Goal: Find contact information: Obtain details needed to contact an individual or organization

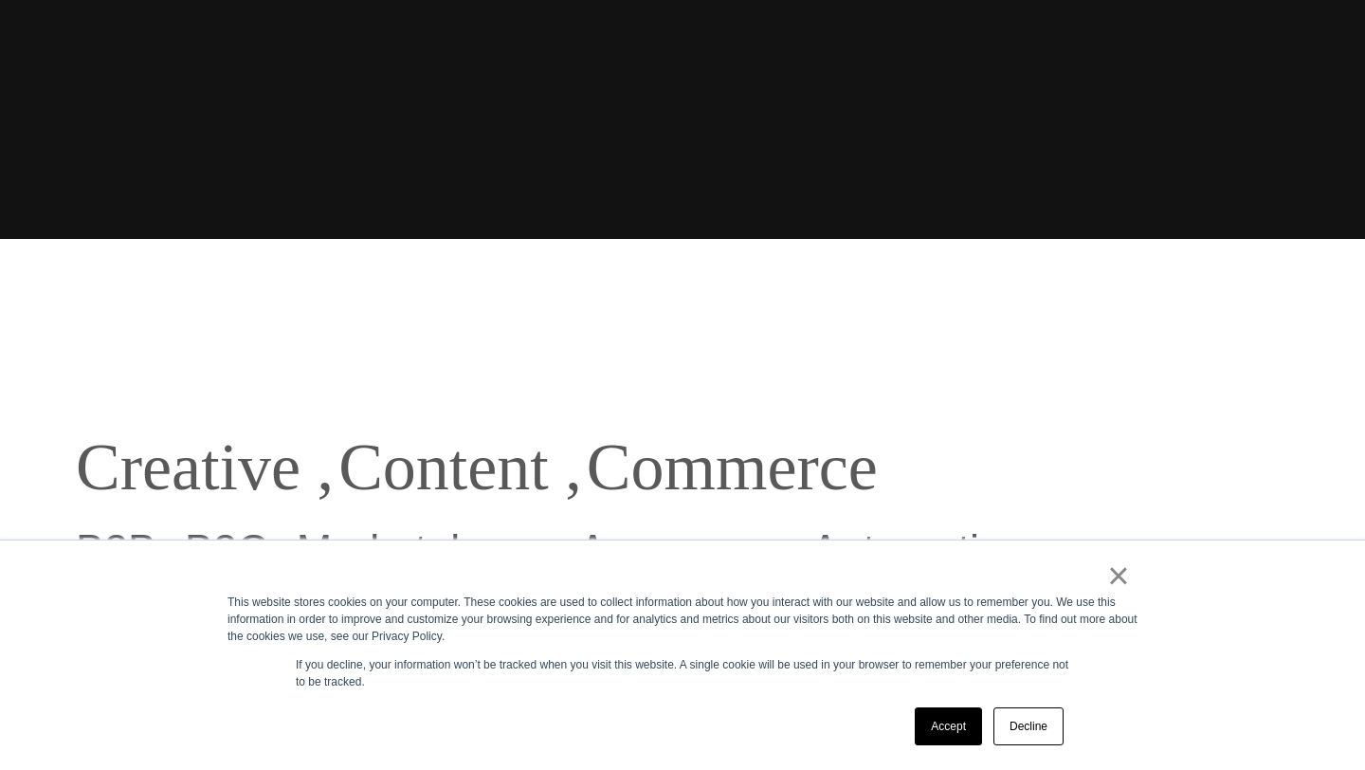
scroll to position [546, 0]
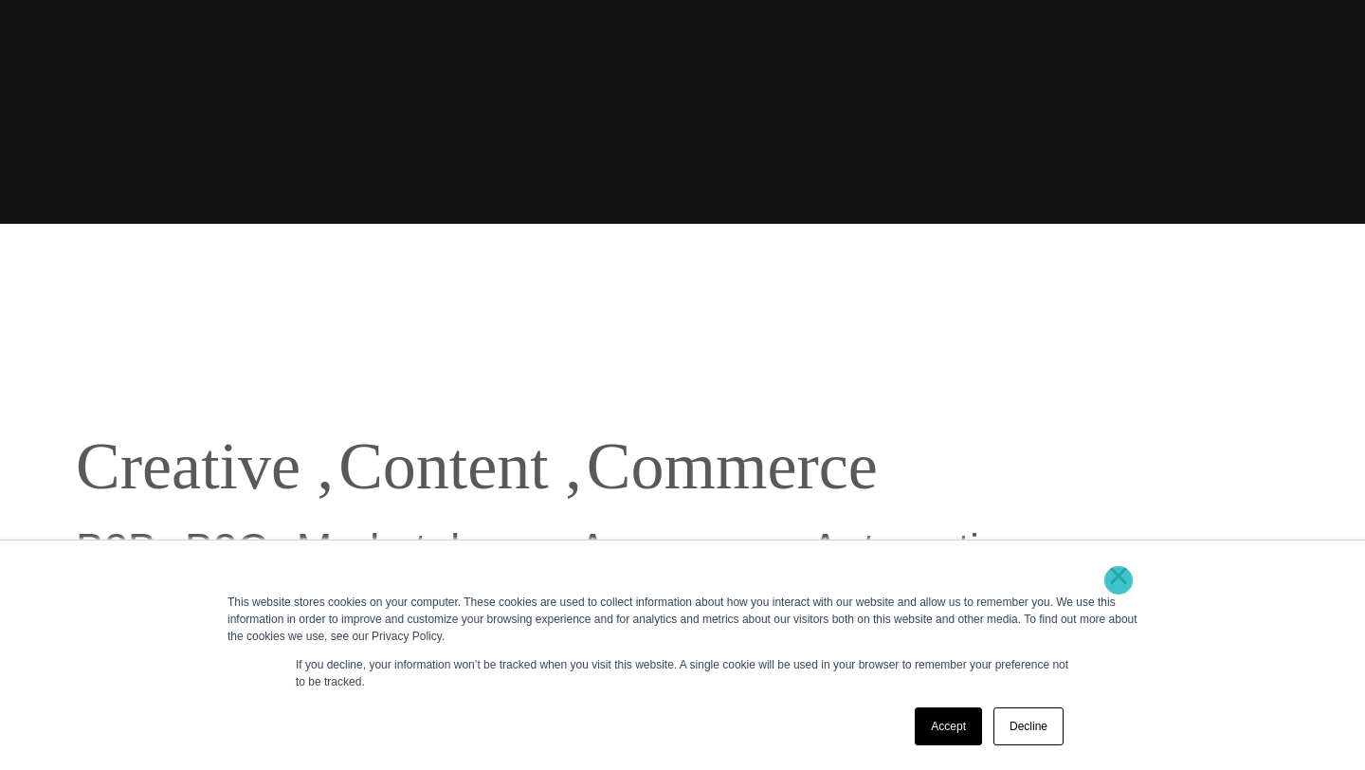
click at [1119, 580] on link "×" at bounding box center [1118, 575] width 23 height 17
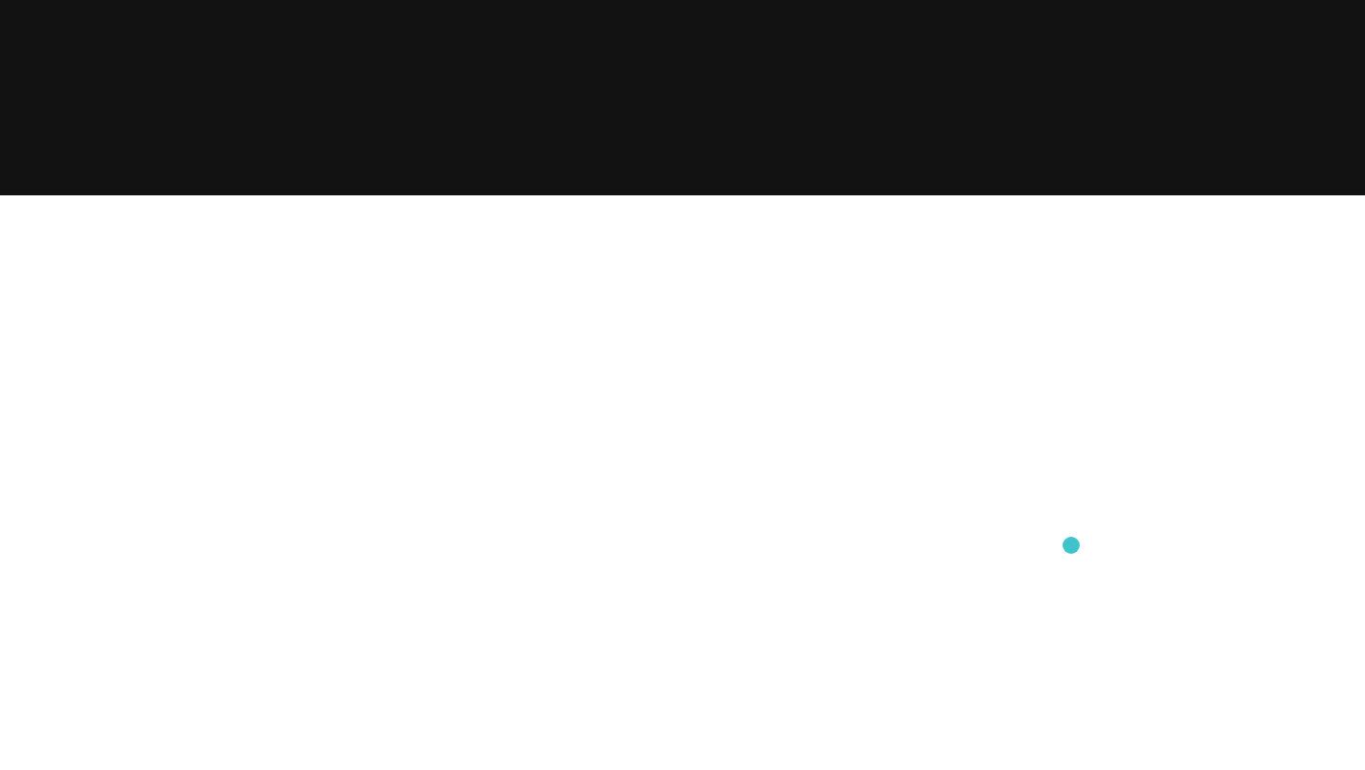
scroll to position [0, 0]
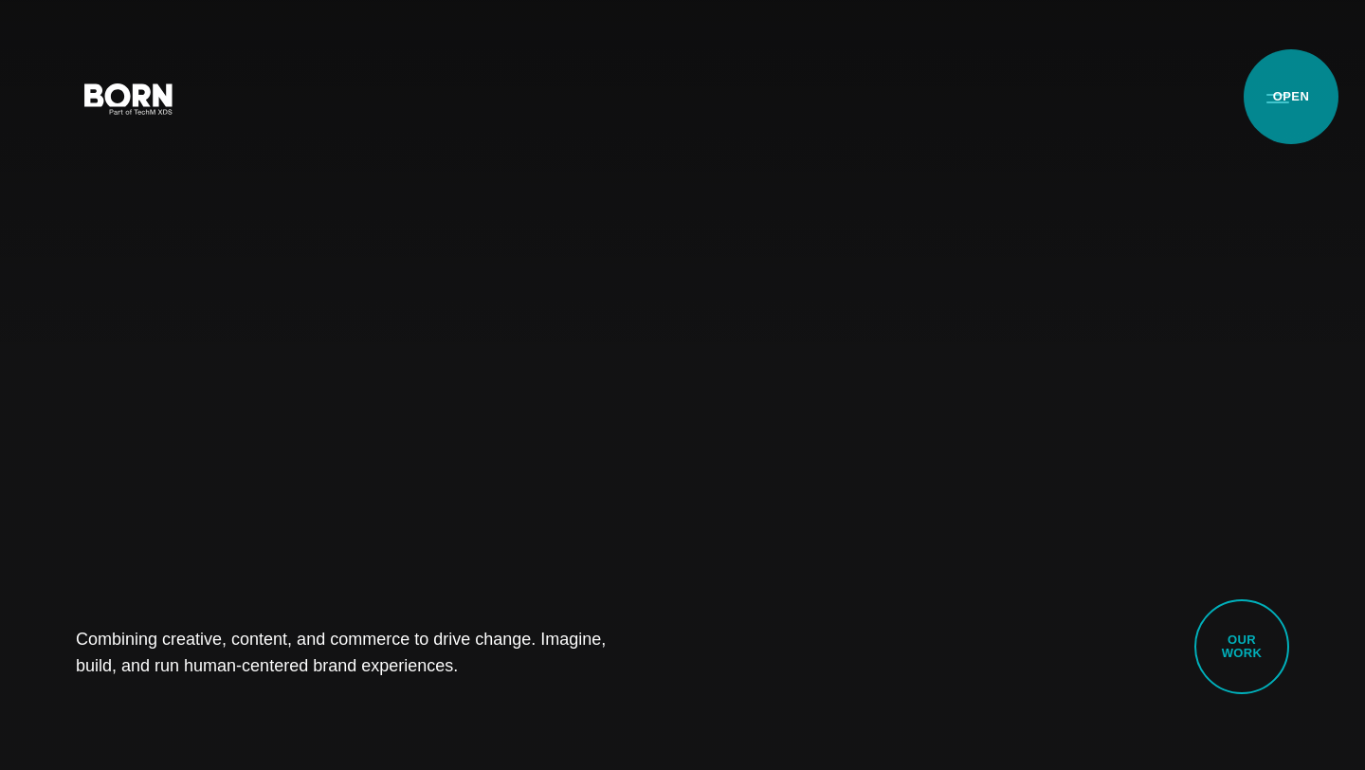
click at [1291, 97] on button "Primary Menu" at bounding box center [1278, 98] width 46 height 40
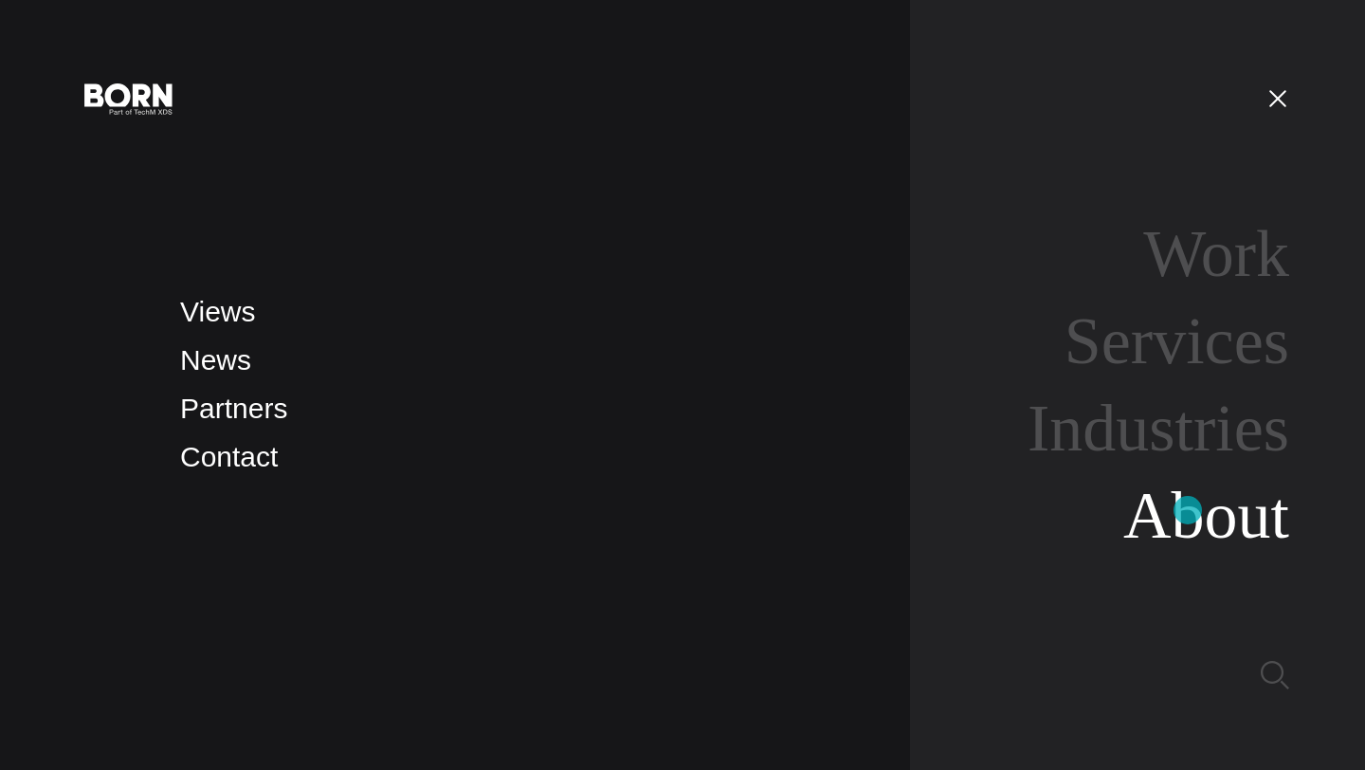
click at [1188, 510] on link "About" at bounding box center [1206, 515] width 166 height 73
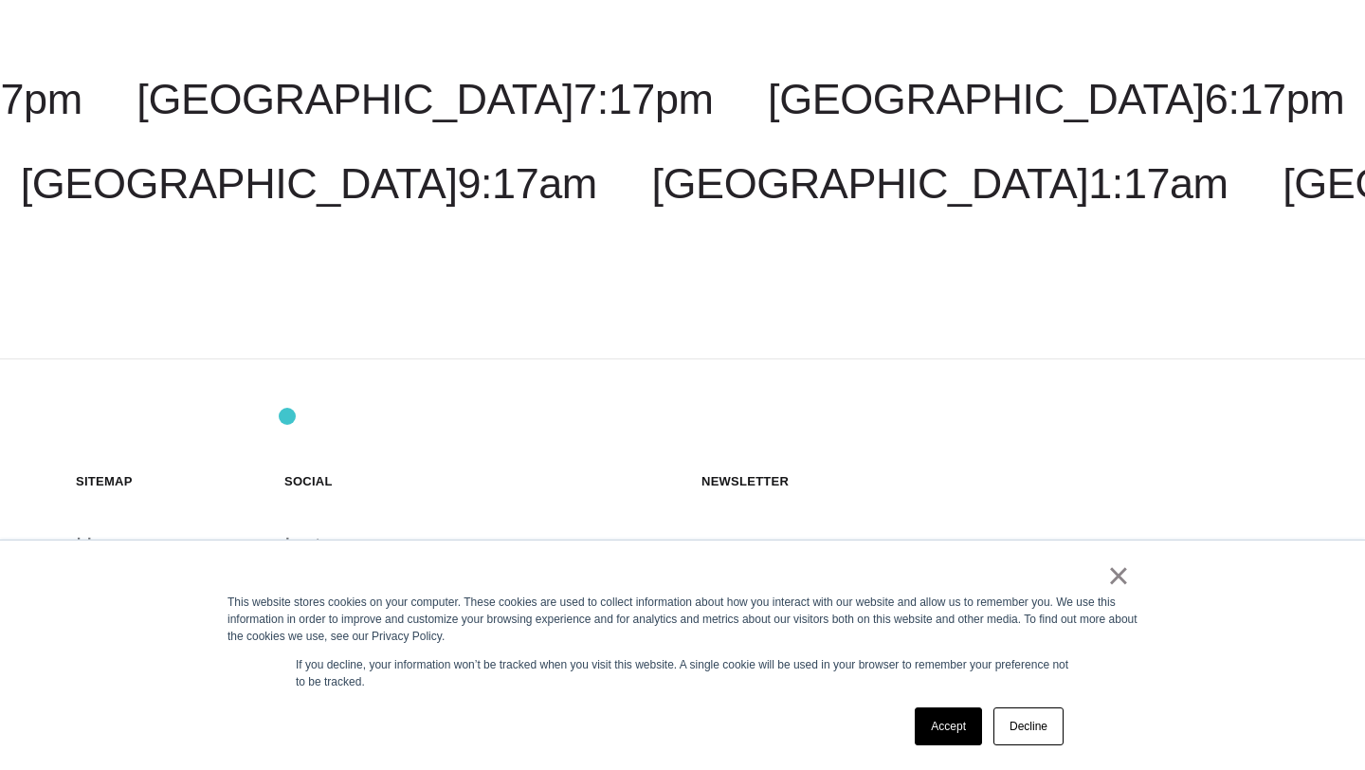
scroll to position [6676, 0]
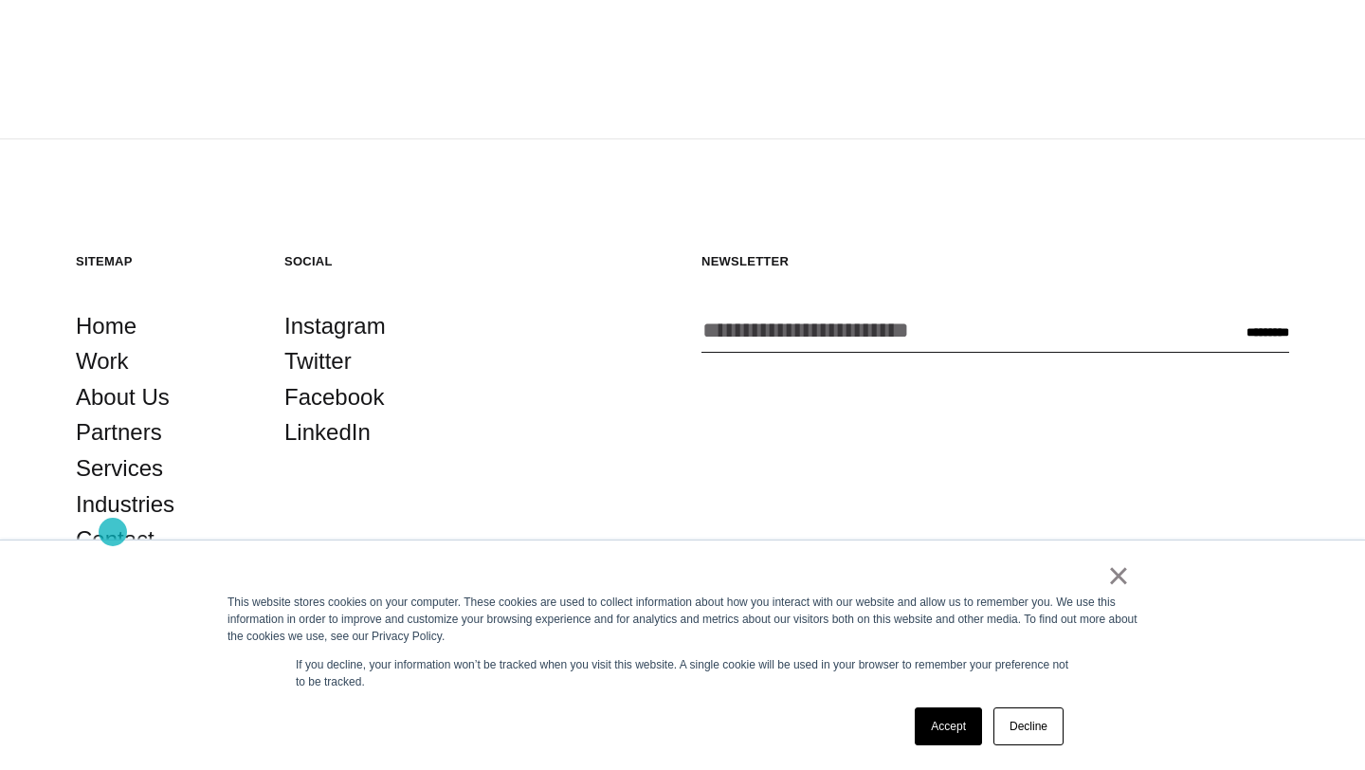
click at [113, 532] on link "Contact" at bounding box center [115, 539] width 79 height 36
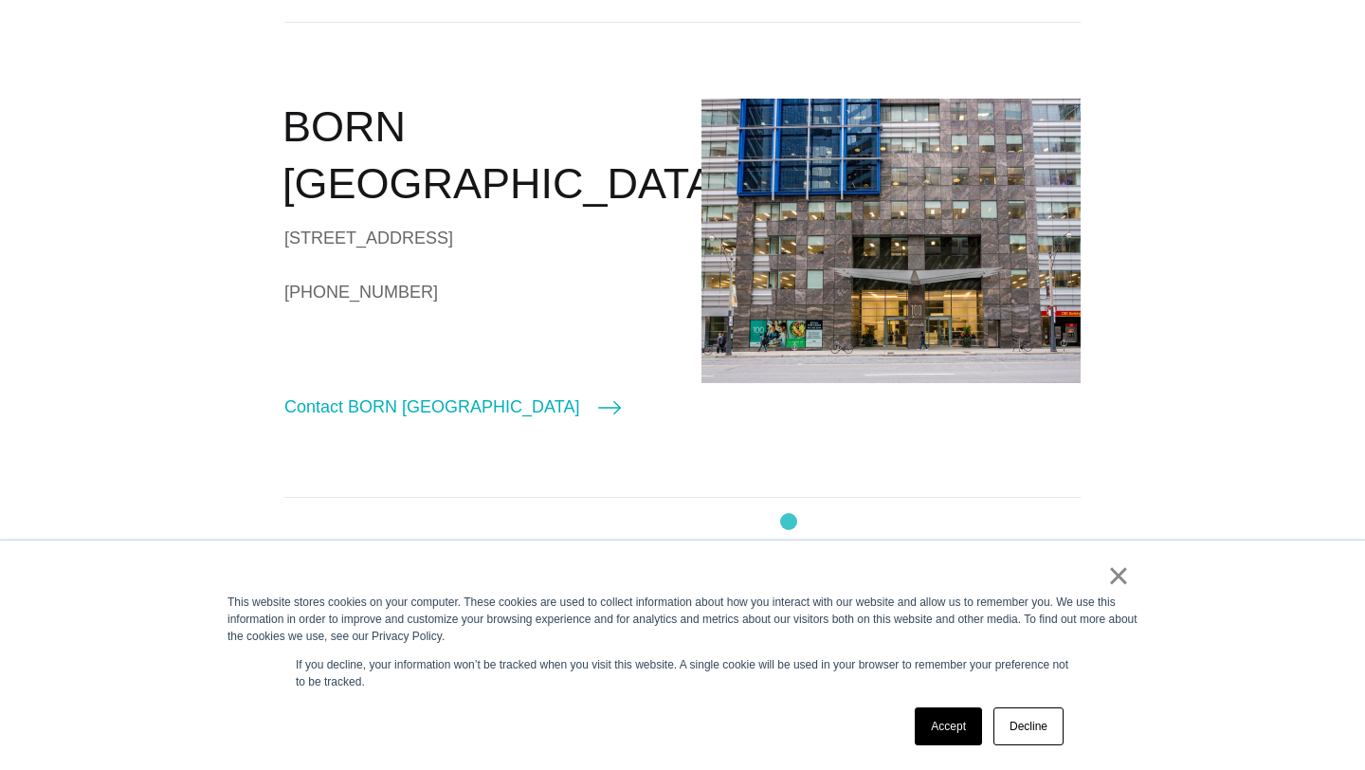
scroll to position [1044, 0]
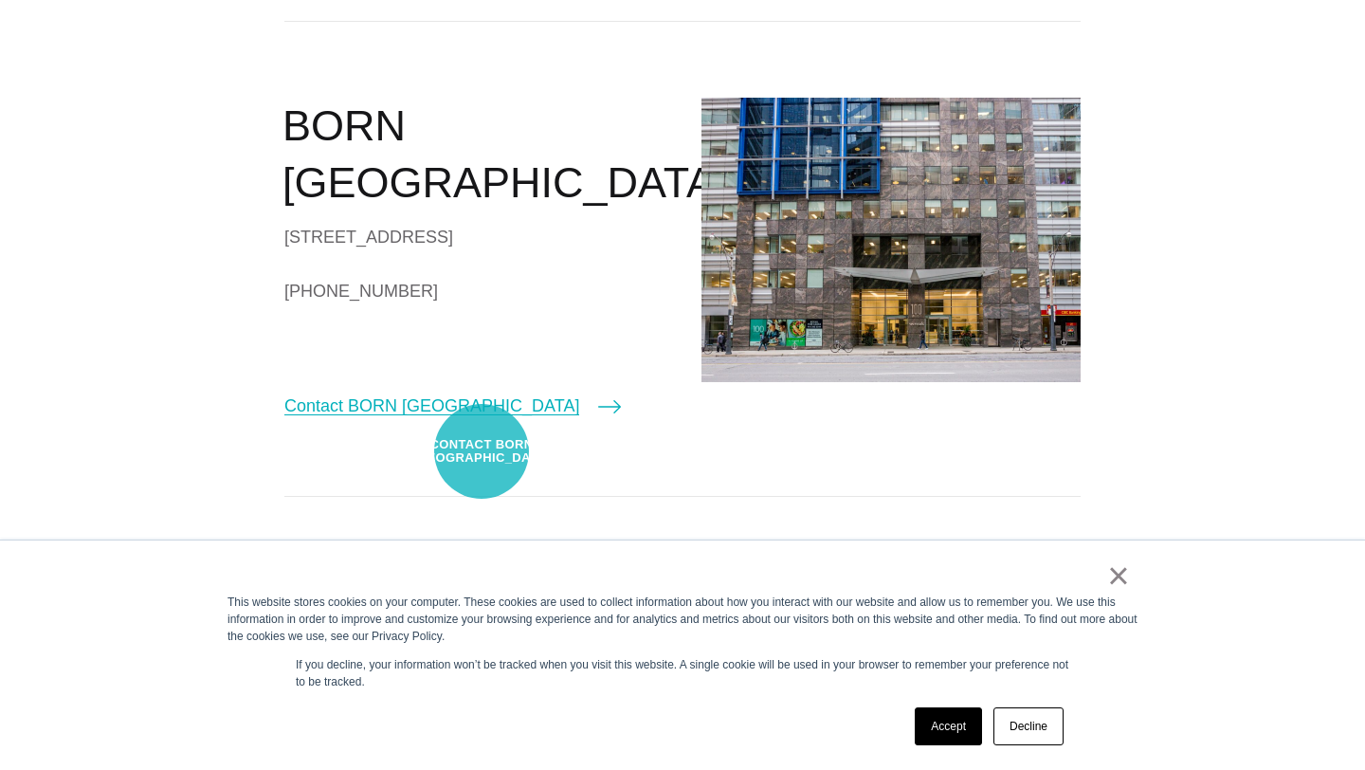
click at [598, 418] on icon at bounding box center [609, 406] width 23 height 23
select select "*******"
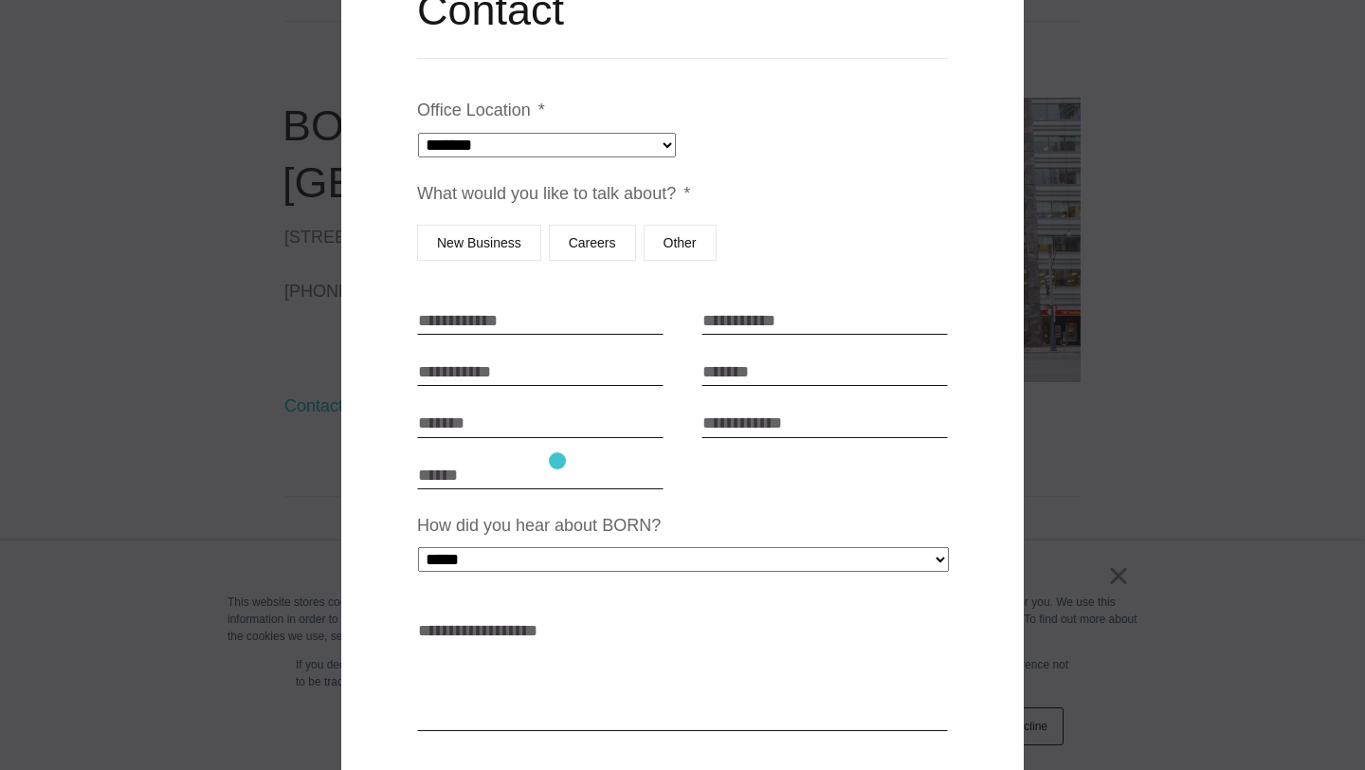
scroll to position [121, 0]
click at [685, 247] on label "Other" at bounding box center [680, 242] width 73 height 36
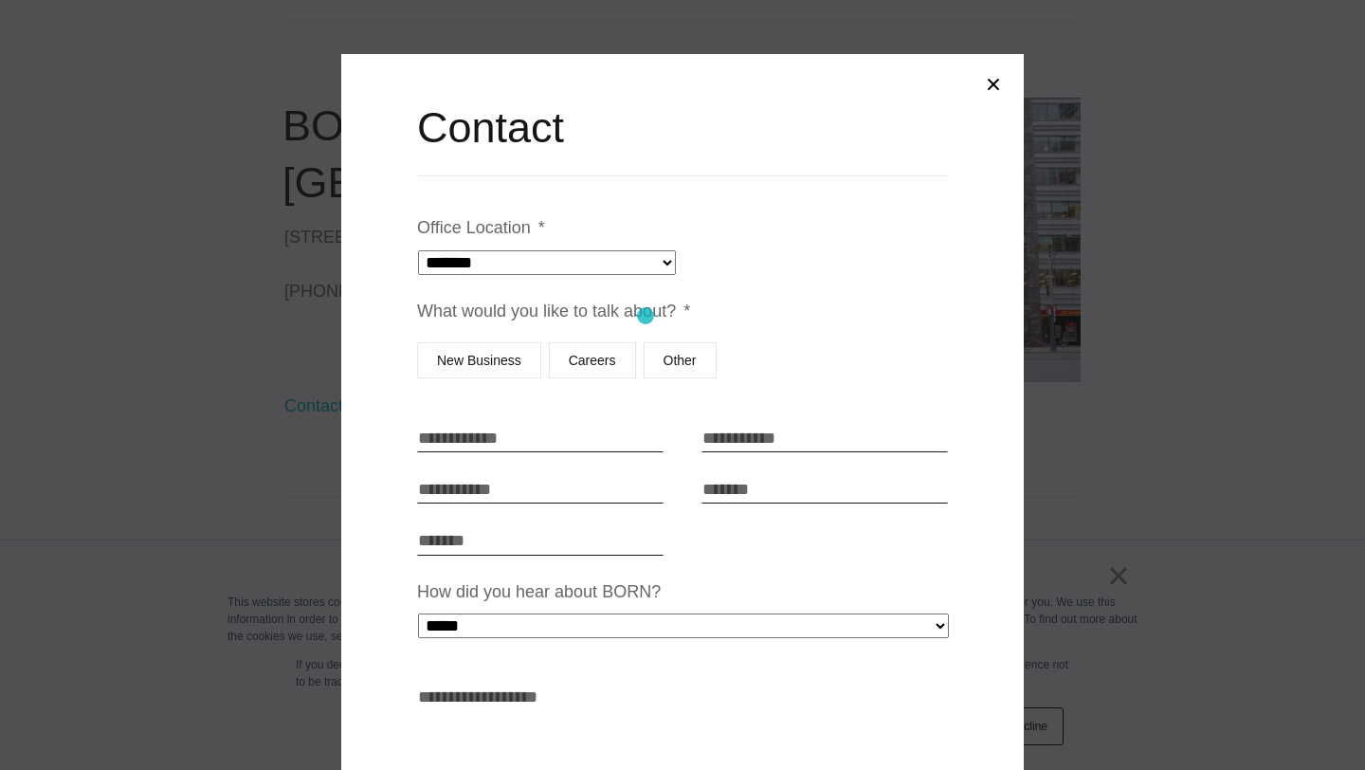
scroll to position [0, 0]
